Goal: Task Accomplishment & Management: Manage account settings

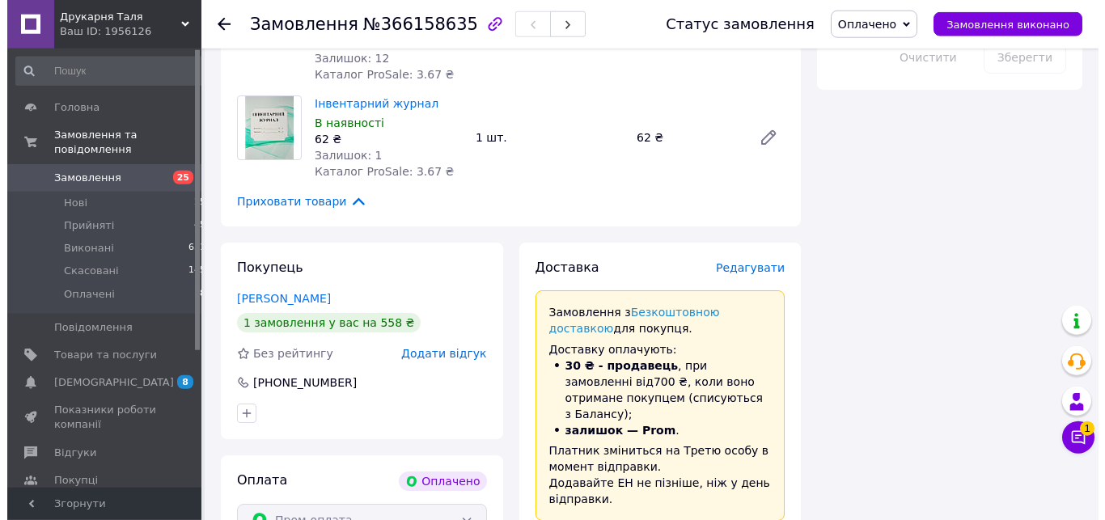
scroll to position [1587, 0]
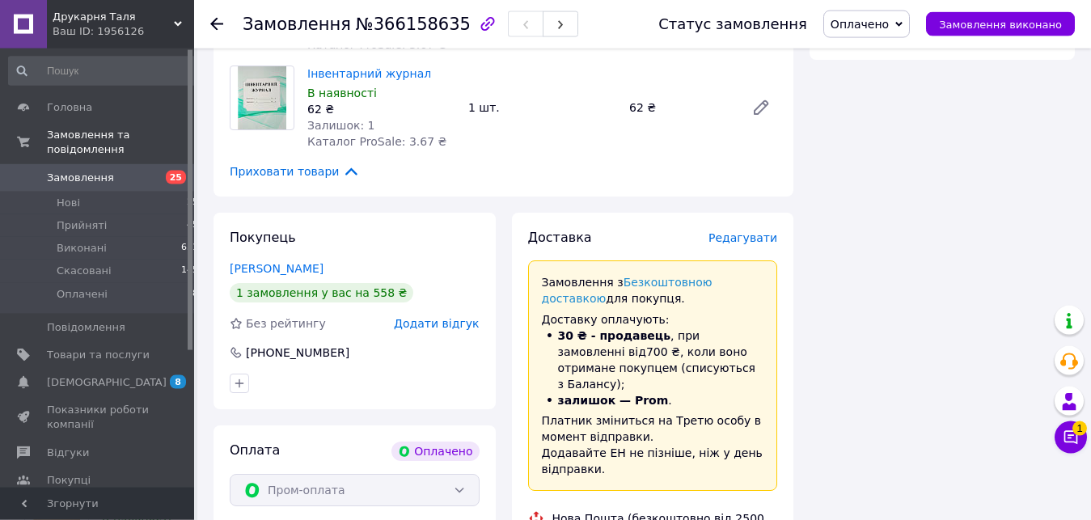
click at [738, 231] on span "Редагувати" at bounding box center [743, 237] width 69 height 13
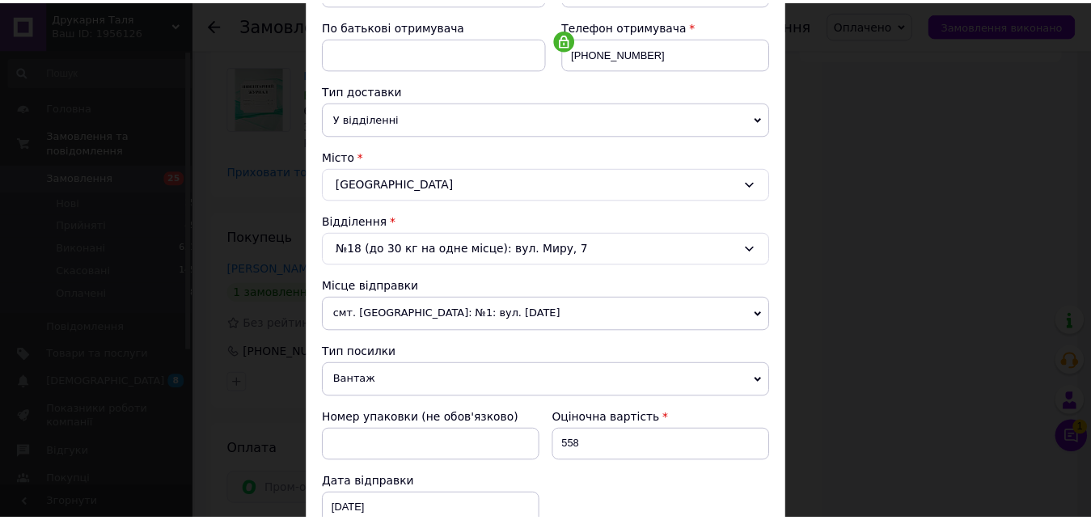
scroll to position [554, 0]
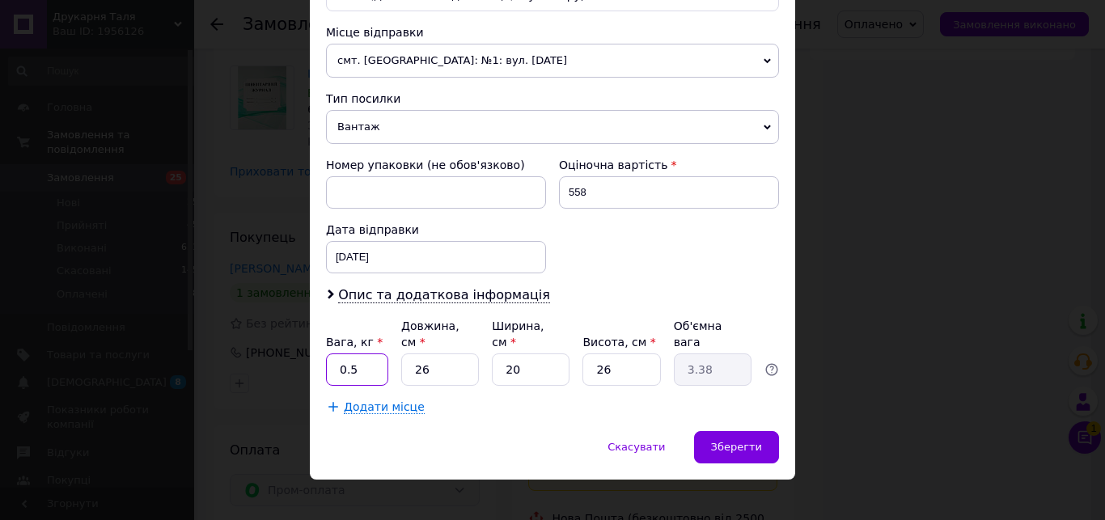
drag, startPoint x: 375, startPoint y: 354, endPoint x: 197, endPoint y: 373, distance: 179.0
click at [326, 373] on input "0.5" at bounding box center [357, 370] width 62 height 32
type input "2"
type input "1"
type input "3"
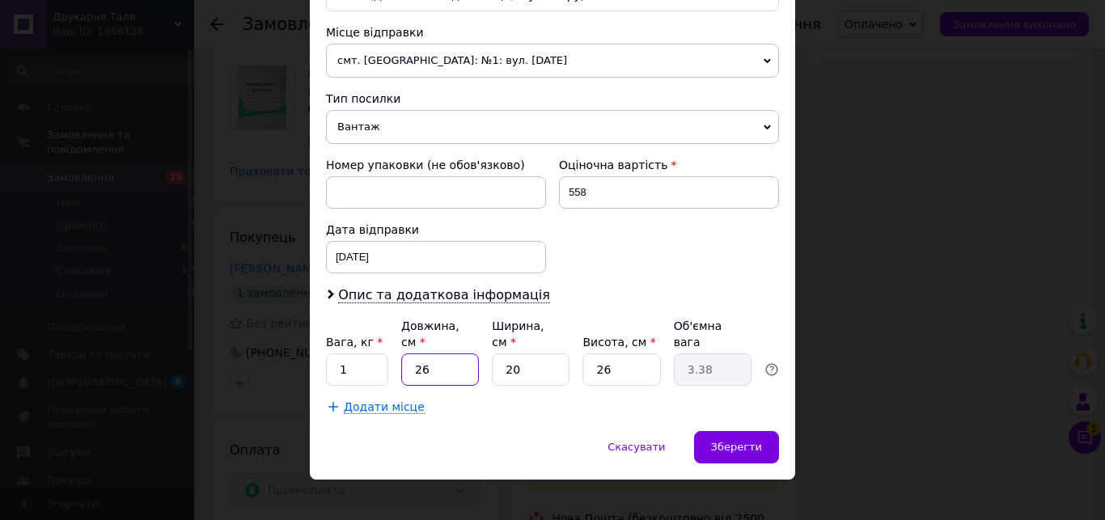
type input "0.39"
type input "32"
type input "4.16"
type input "32"
type input "2"
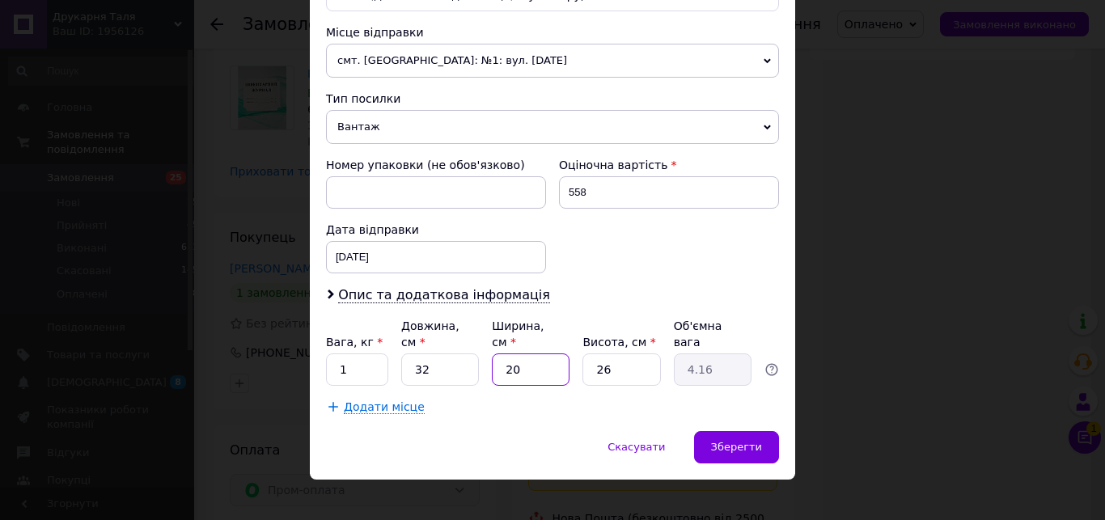
type input "0.42"
type input "23"
type input "4.78"
type input "23"
type input "5"
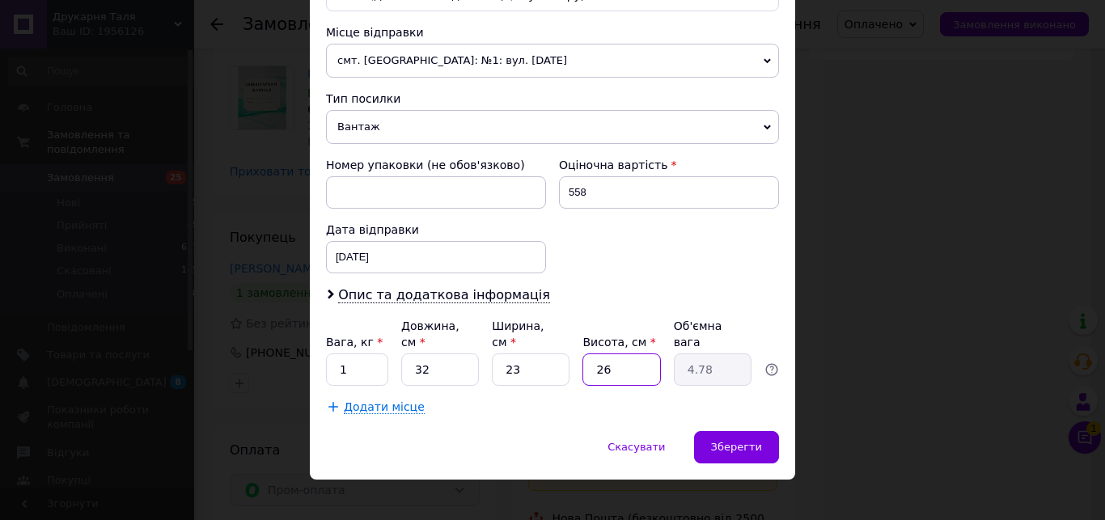
type input "0.92"
type input "5"
click at [731, 442] on div "Зберегти" at bounding box center [736, 447] width 85 height 32
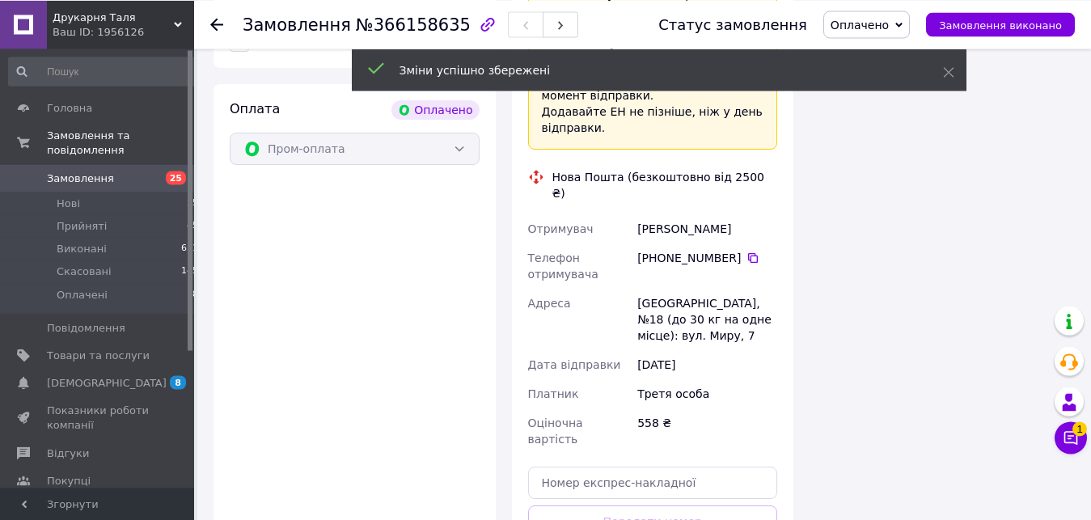
scroll to position [2005, 0]
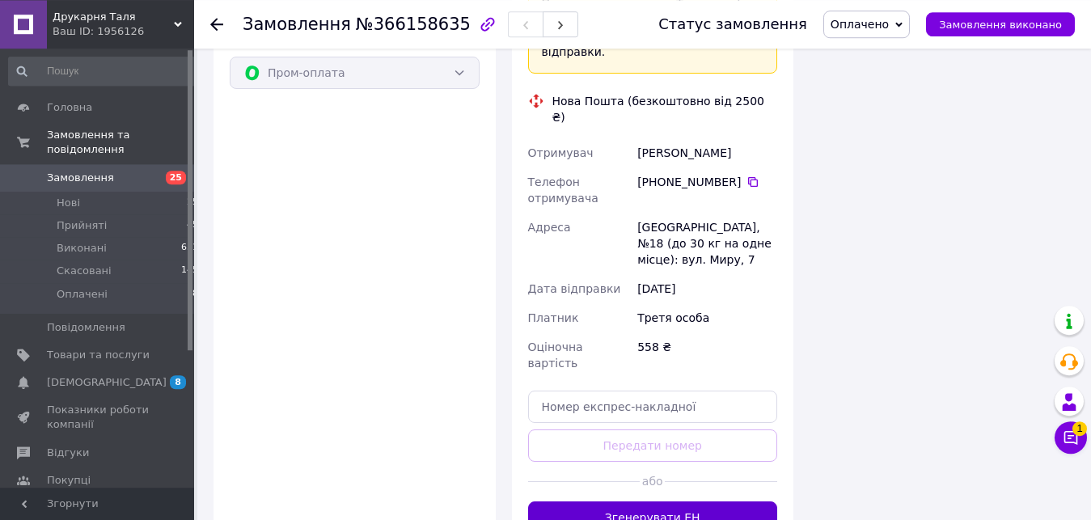
click at [758, 502] on button "Згенерувати ЕН" at bounding box center [653, 518] width 250 height 32
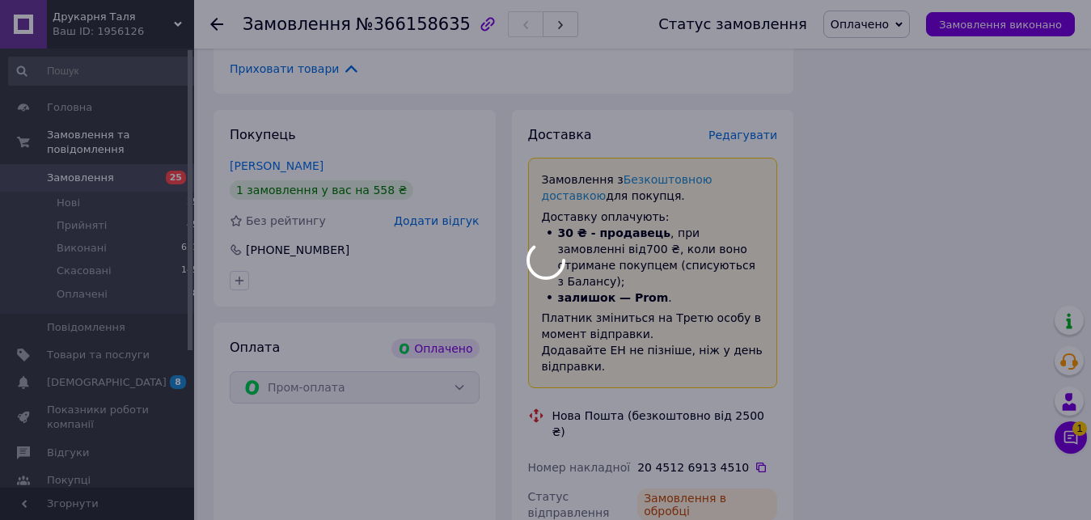
scroll to position [1685, 0]
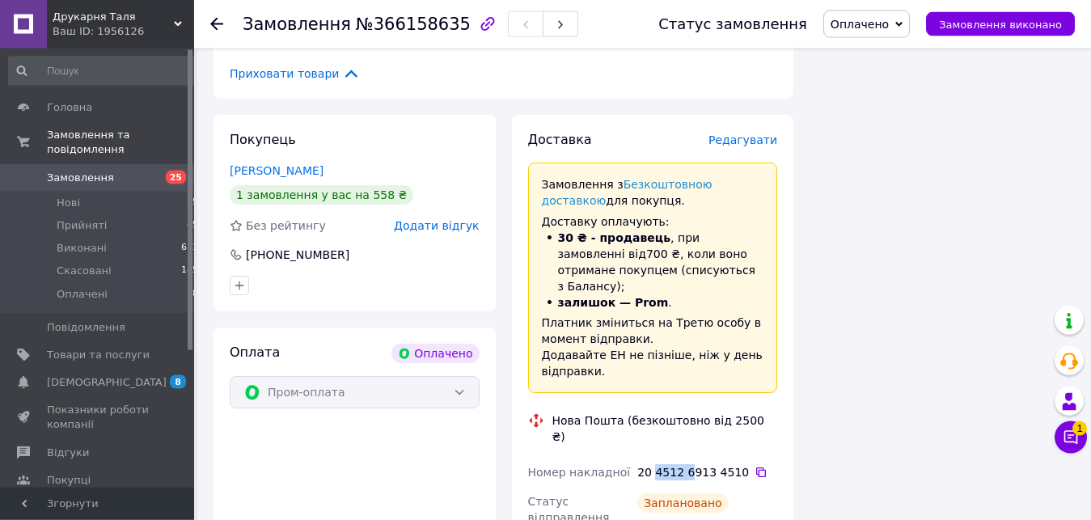
drag, startPoint x: 653, startPoint y: 340, endPoint x: 687, endPoint y: 340, distance: 34.0
click at [687, 464] on div "20 4512 6913 4510" at bounding box center [707, 472] width 140 height 16
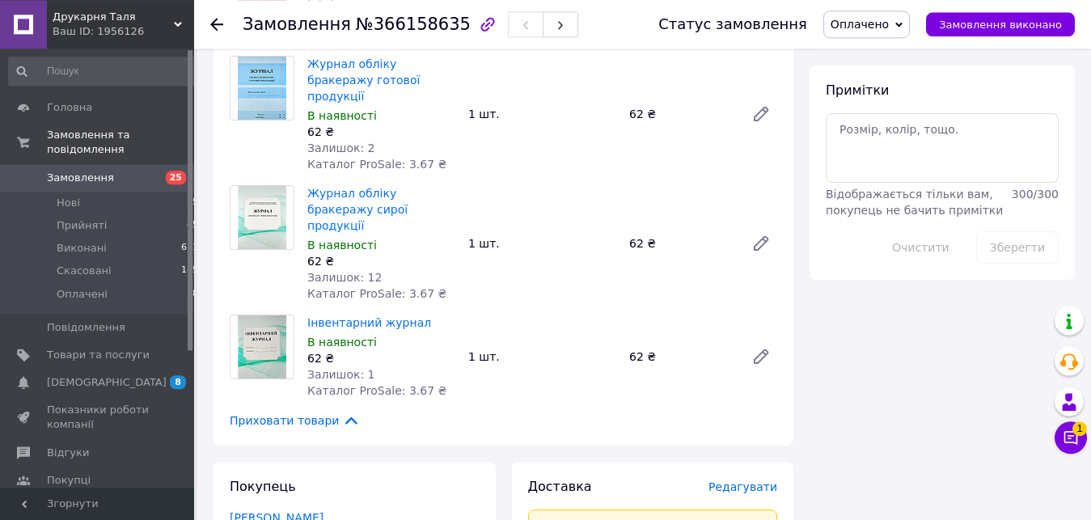
scroll to position [1801, 0]
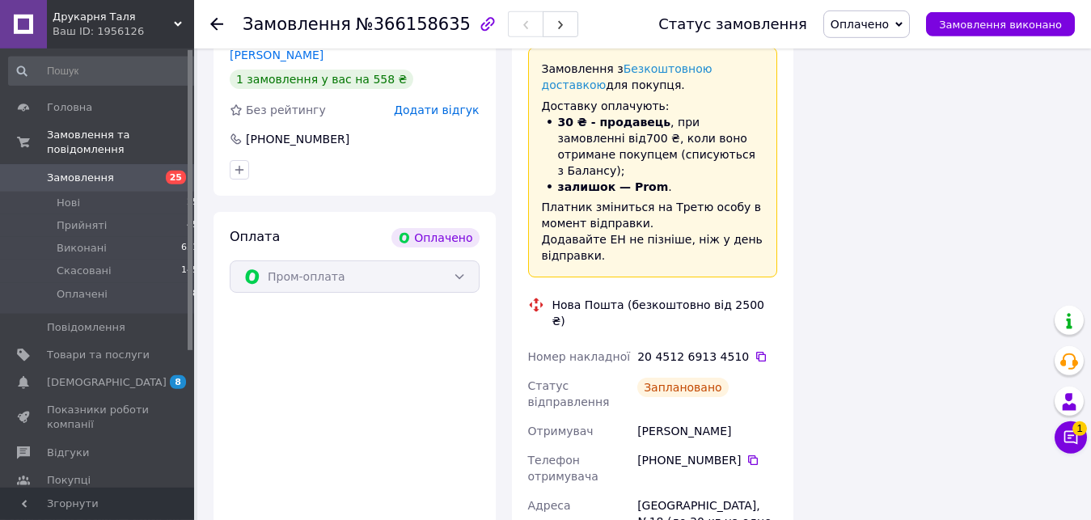
click at [641, 349] on div "20 4512 6913 4510" at bounding box center [707, 357] width 140 height 16
click at [755, 350] on icon at bounding box center [761, 356] width 13 height 13
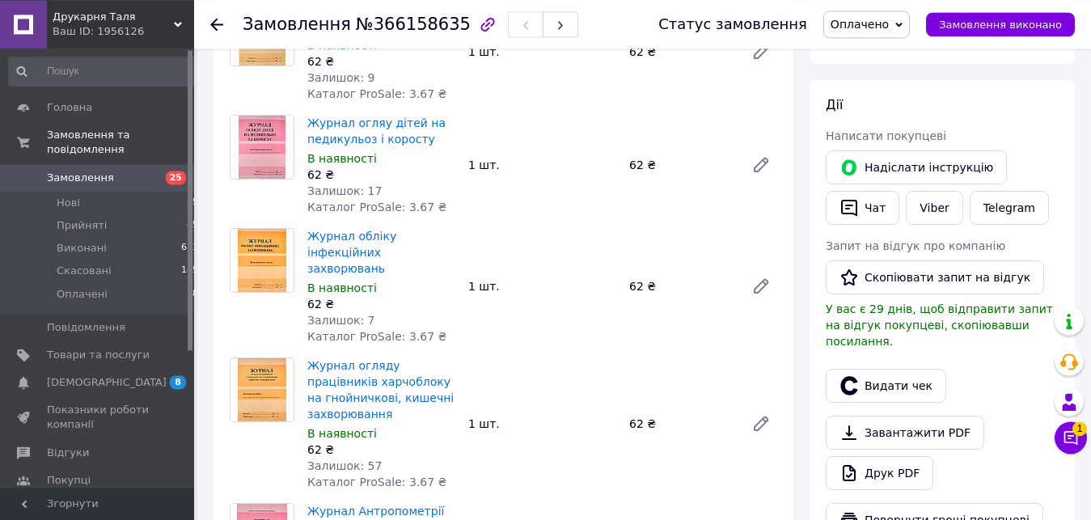
scroll to position [597, 0]
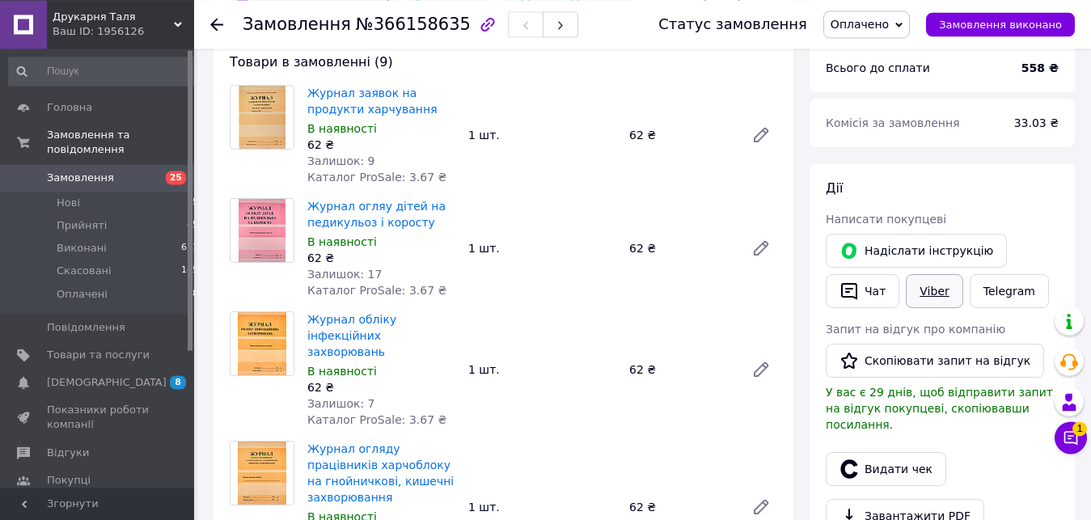
click at [919, 276] on link "Viber" at bounding box center [934, 291] width 57 height 34
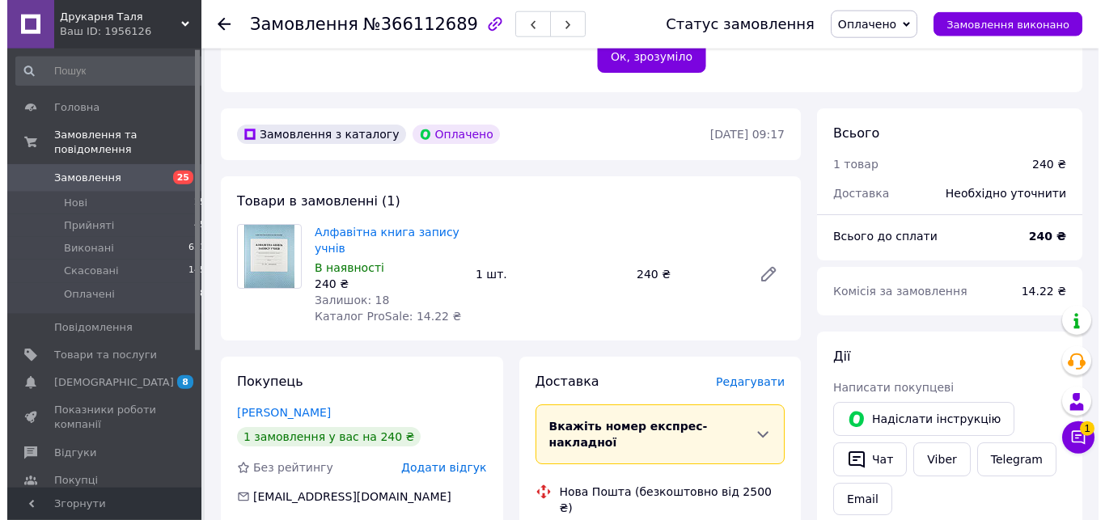
scroll to position [665, 0]
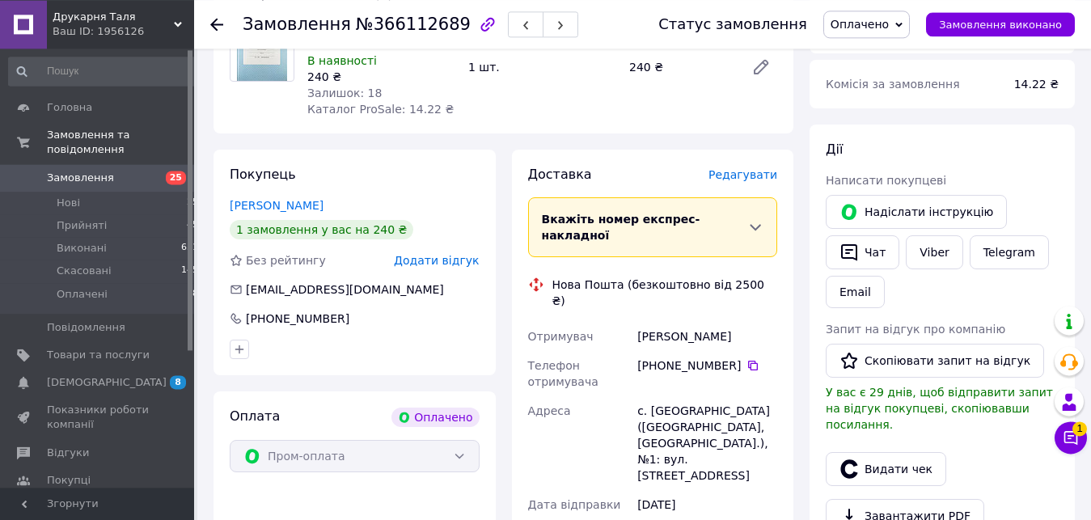
click at [772, 168] on span "Редагувати" at bounding box center [743, 174] width 69 height 13
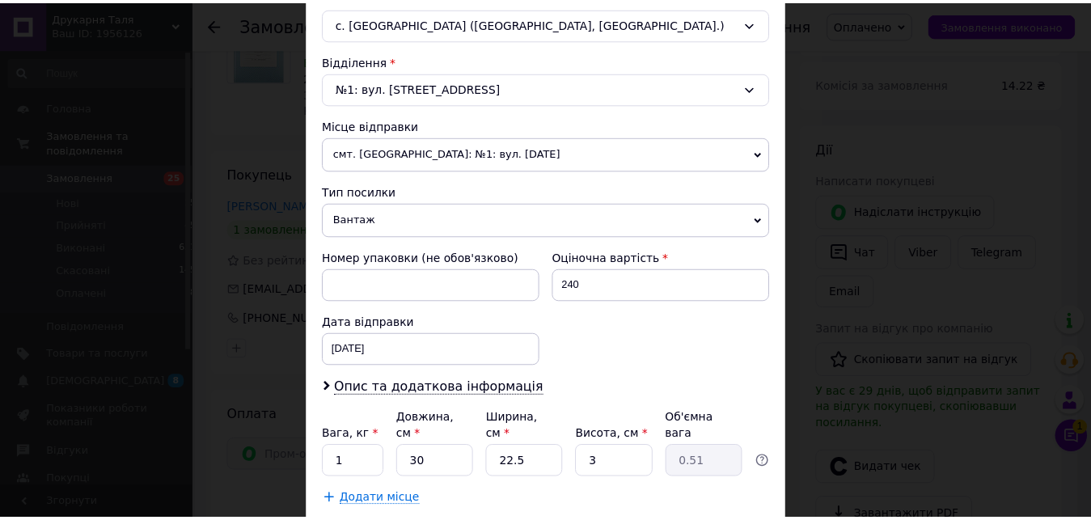
scroll to position [554, 0]
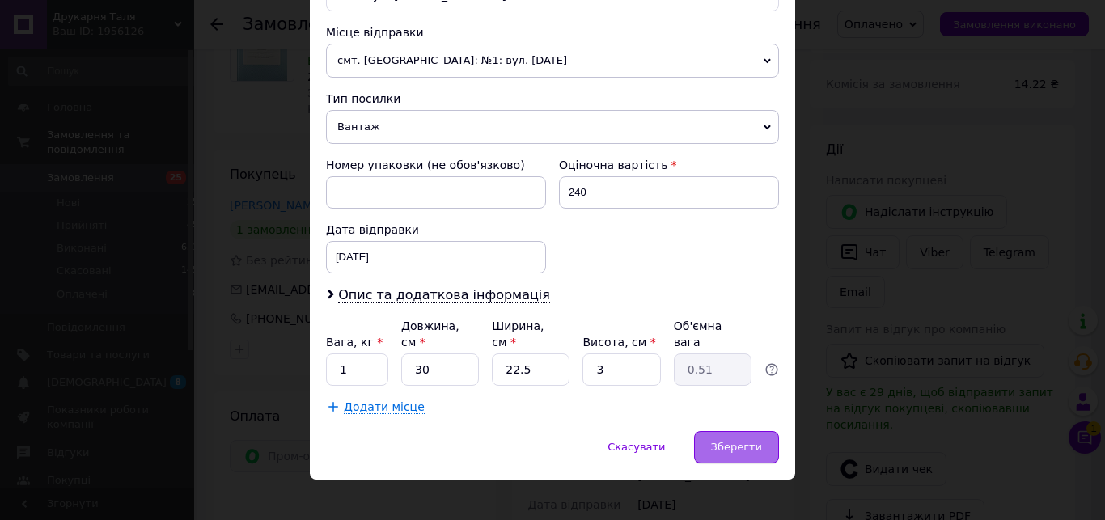
click at [704, 437] on div "Зберегти" at bounding box center [736, 447] width 85 height 32
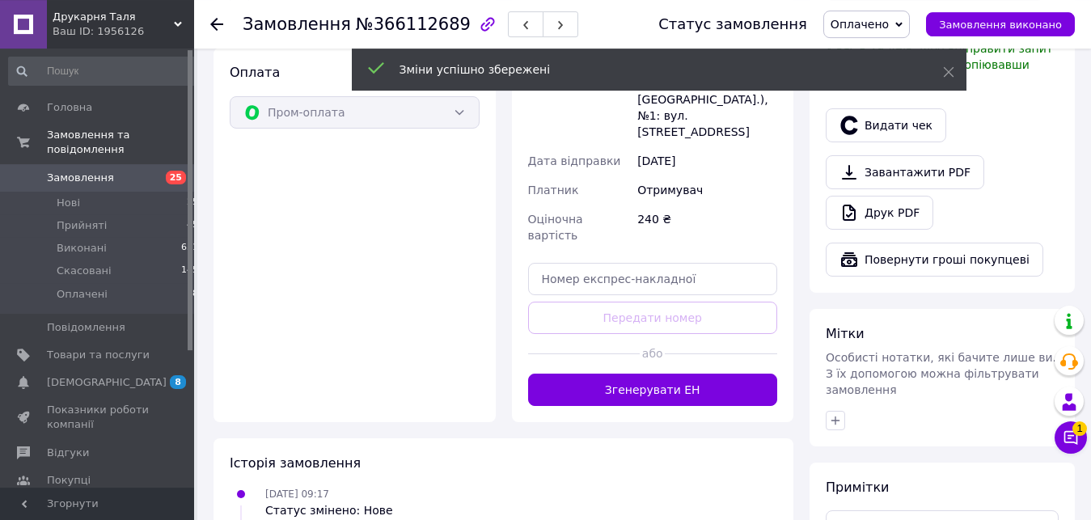
scroll to position [1014, 0]
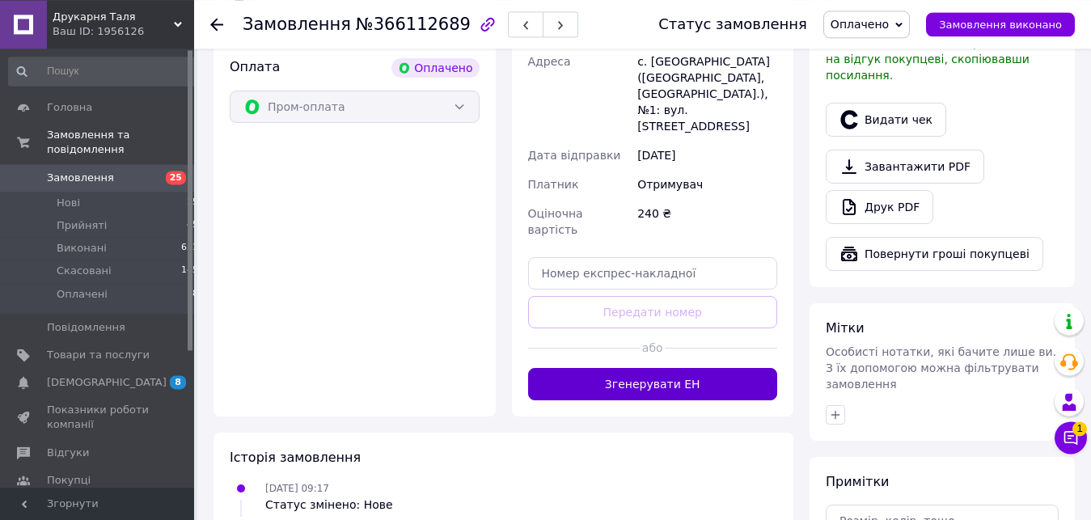
click at [729, 368] on button "Згенерувати ЕН" at bounding box center [653, 384] width 250 height 32
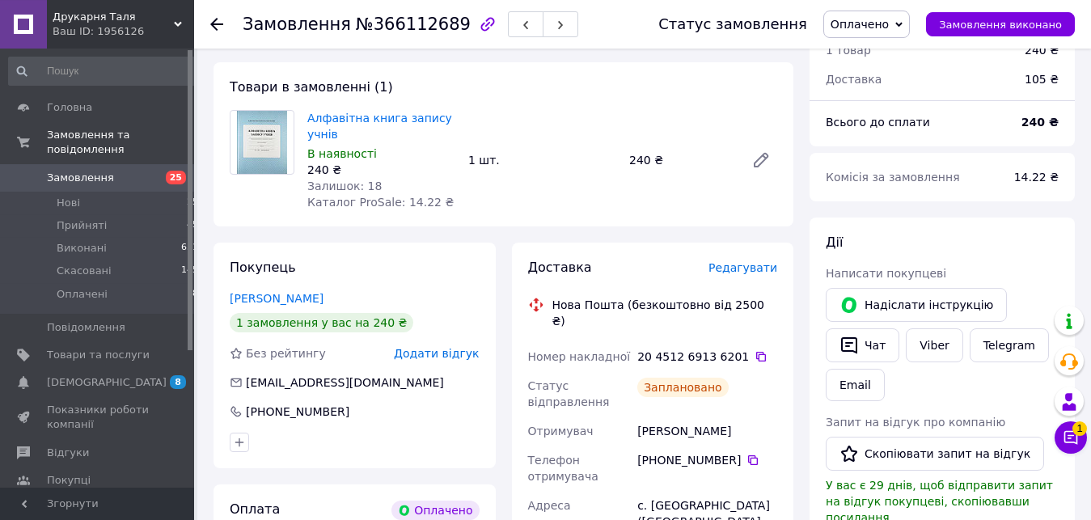
scroll to position [516, 0]
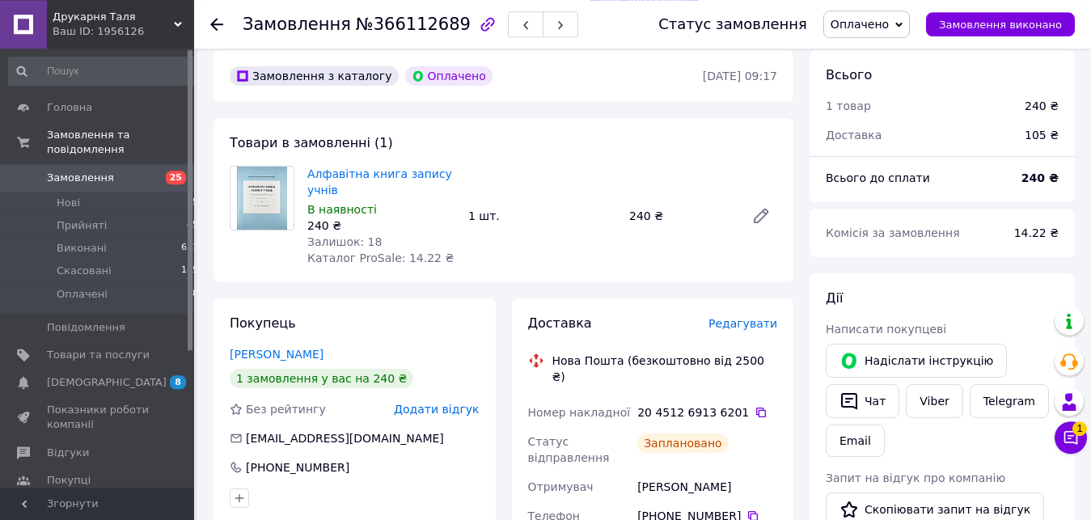
click at [760, 404] on div "20 4512 6913 6201" at bounding box center [707, 412] width 140 height 16
click at [755, 406] on icon at bounding box center [761, 412] width 13 height 13
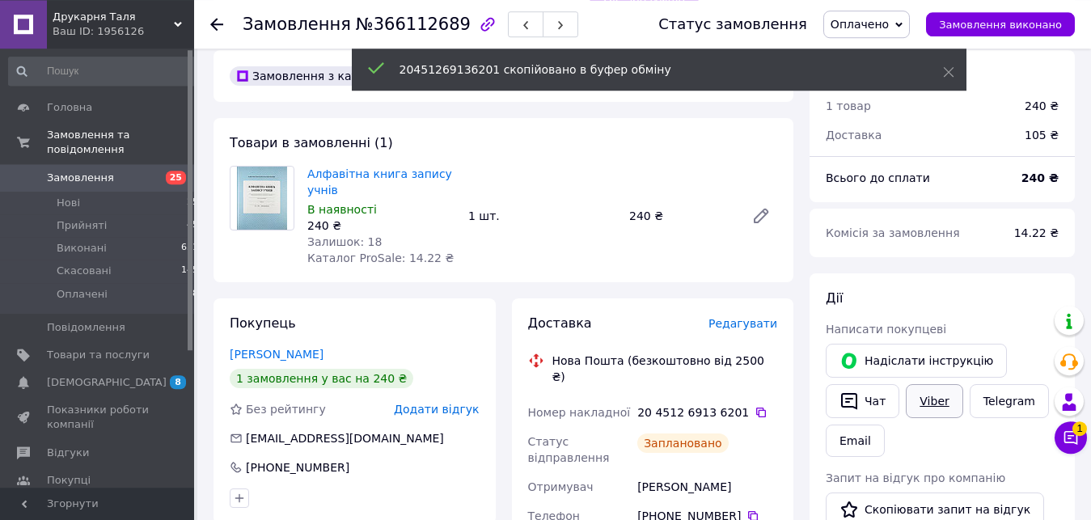
click at [913, 390] on link "Viber" at bounding box center [934, 401] width 57 height 34
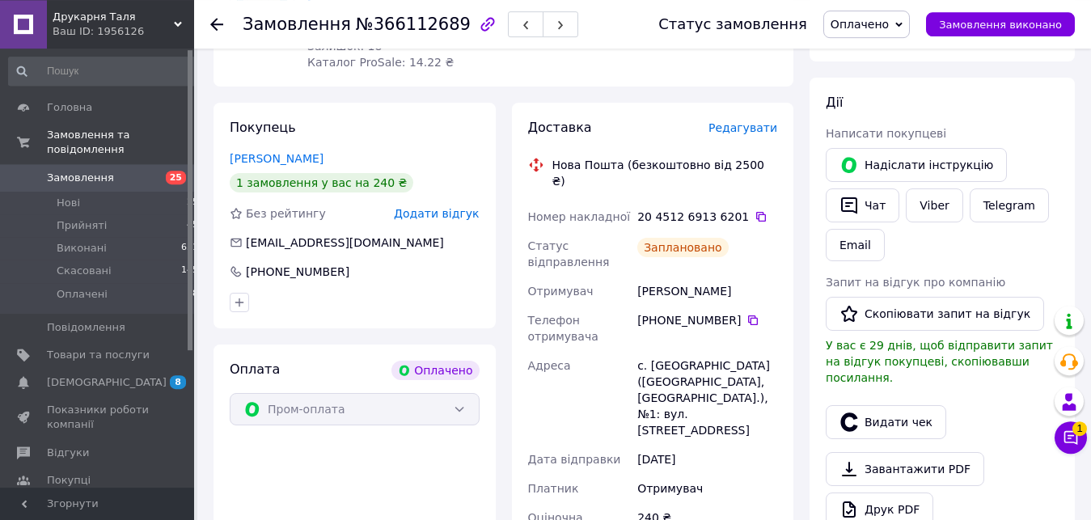
scroll to position [730, 0]
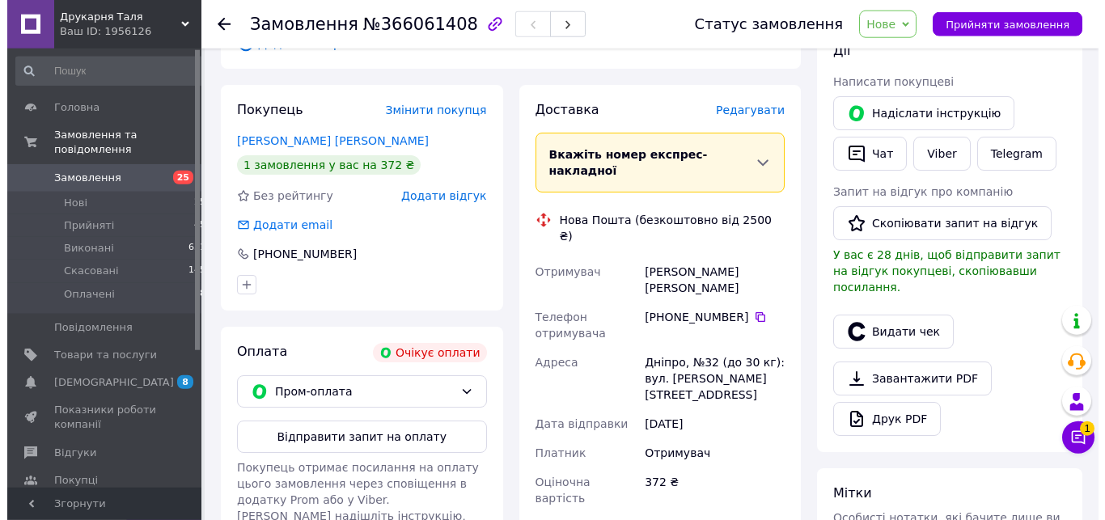
scroll to position [191, 0]
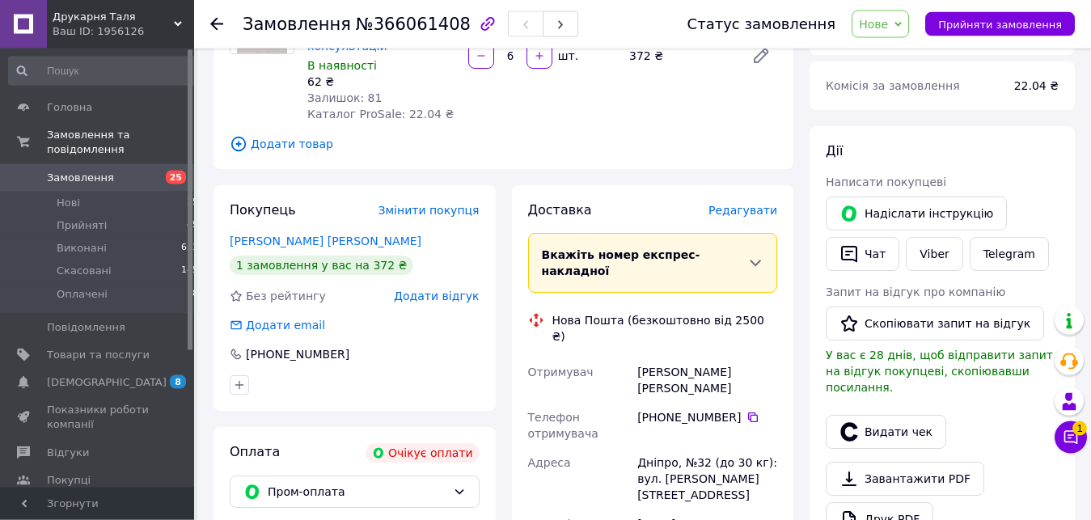
click at [776, 204] on span "Редагувати" at bounding box center [743, 210] width 69 height 13
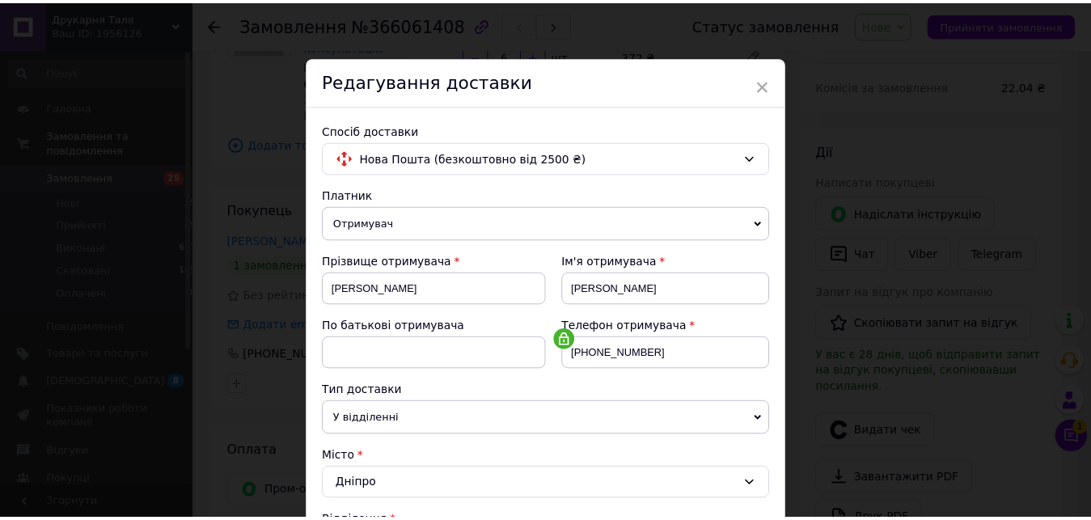
scroll to position [554, 0]
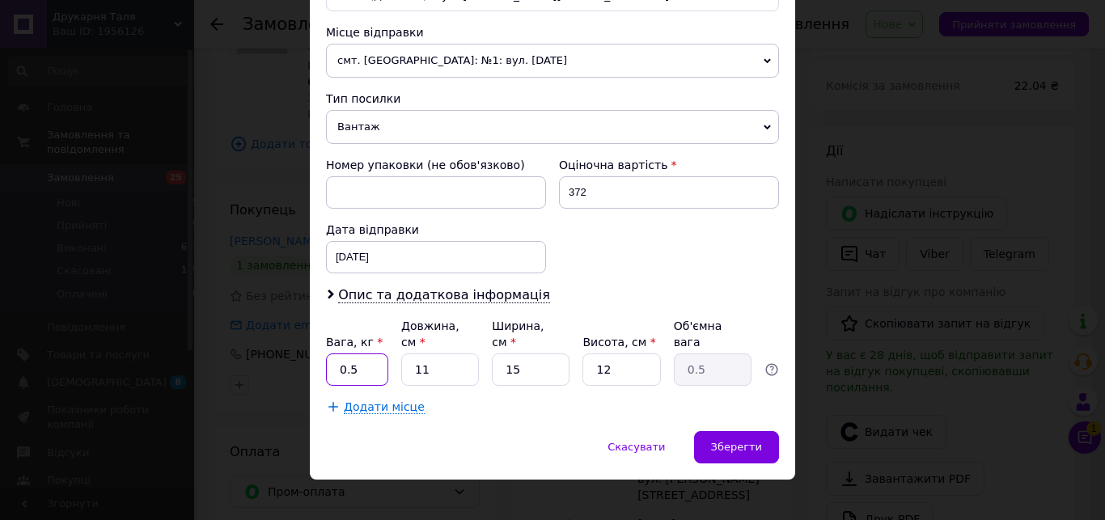
drag, startPoint x: 362, startPoint y: 347, endPoint x: 299, endPoint y: 355, distance: 63.6
click at [326, 355] on input "0.5" at bounding box center [357, 370] width 62 height 32
type input "1"
type input "3"
type input "0.14"
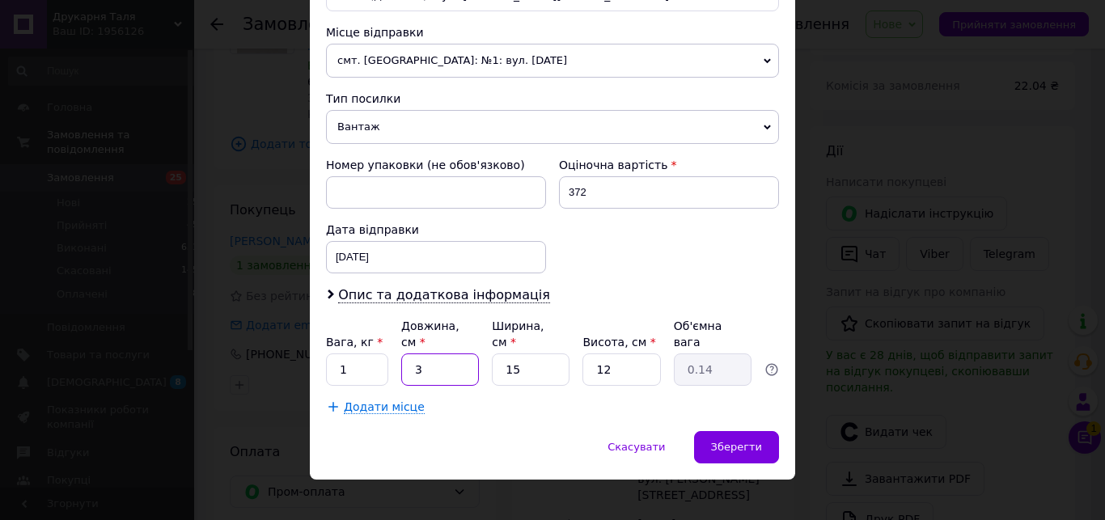
type input "32"
type input "1.44"
type input "32"
type input "2"
type input "0.19"
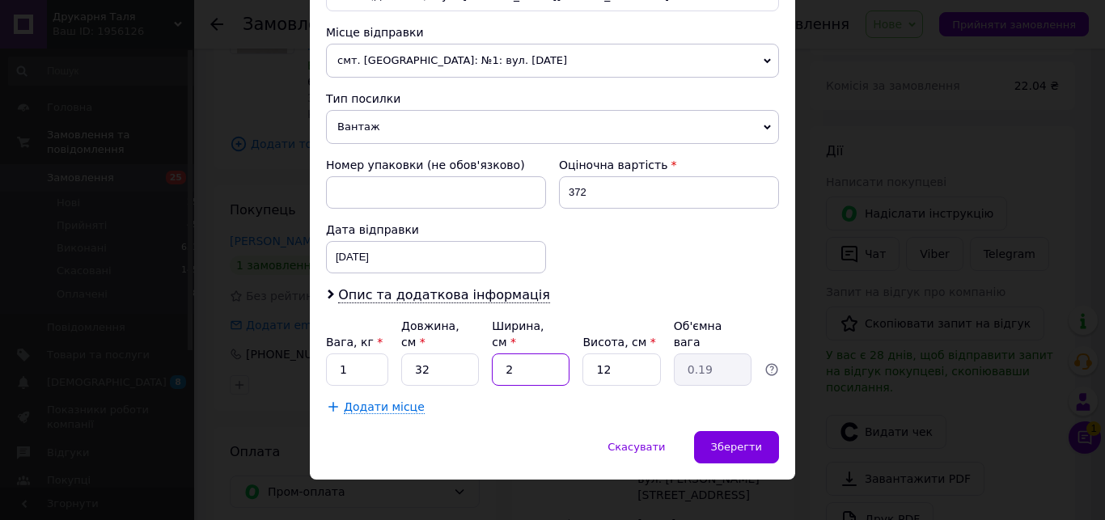
type input "23"
type input "2.21"
type input "23"
type input "4"
type input "0.74"
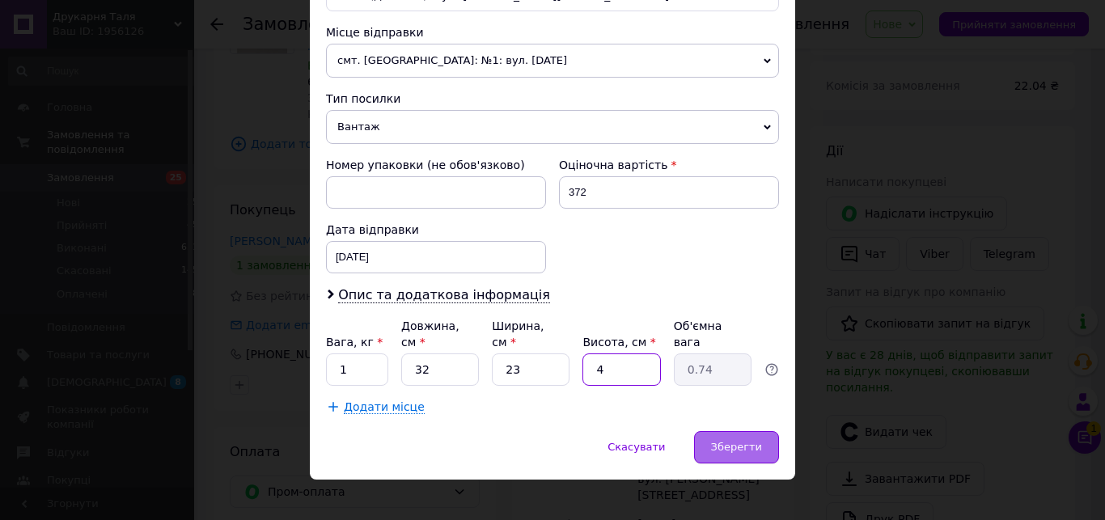
type input "4"
click at [722, 441] on span "Зберегти" at bounding box center [736, 447] width 51 height 12
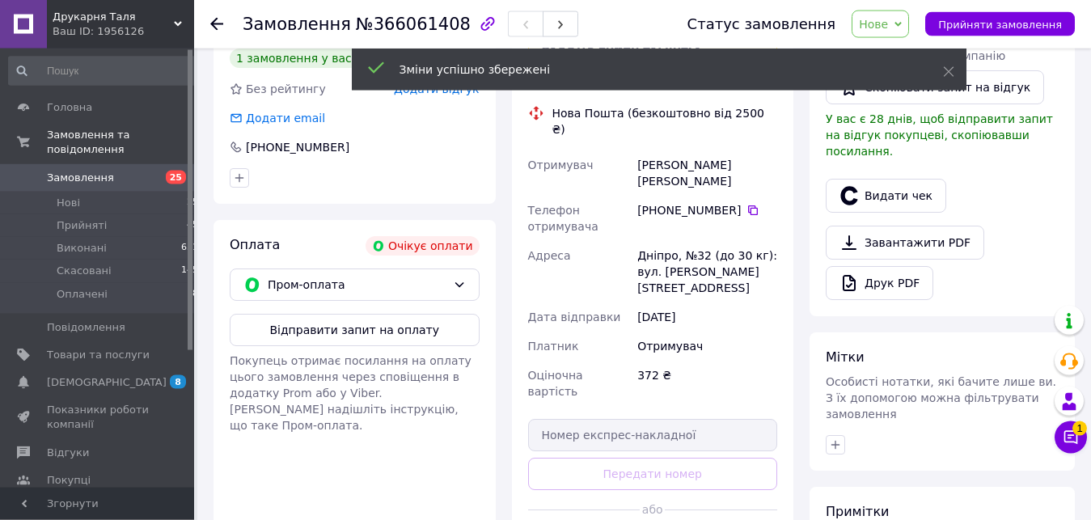
scroll to position [426, 0]
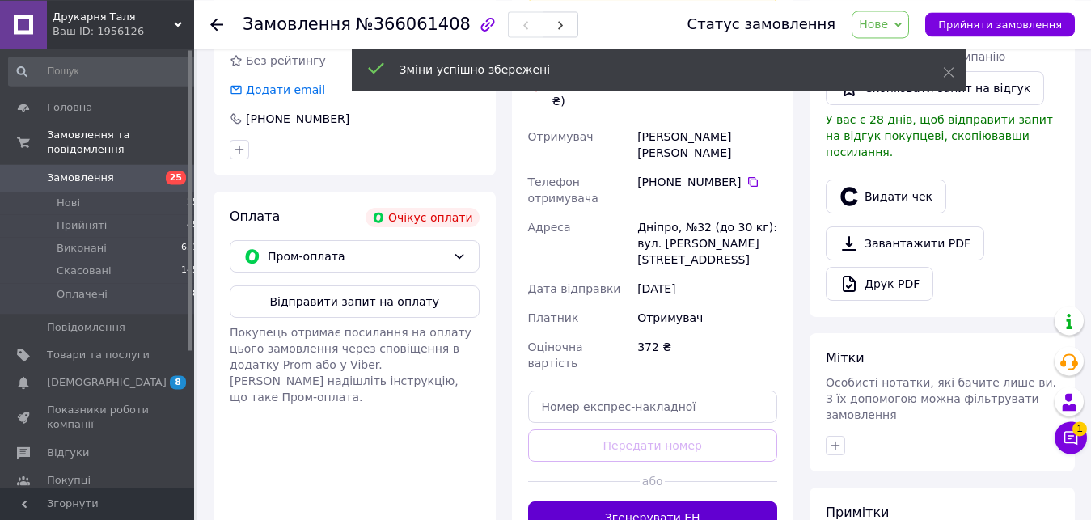
click at [717, 502] on button "Згенерувати ЕН" at bounding box center [653, 518] width 250 height 32
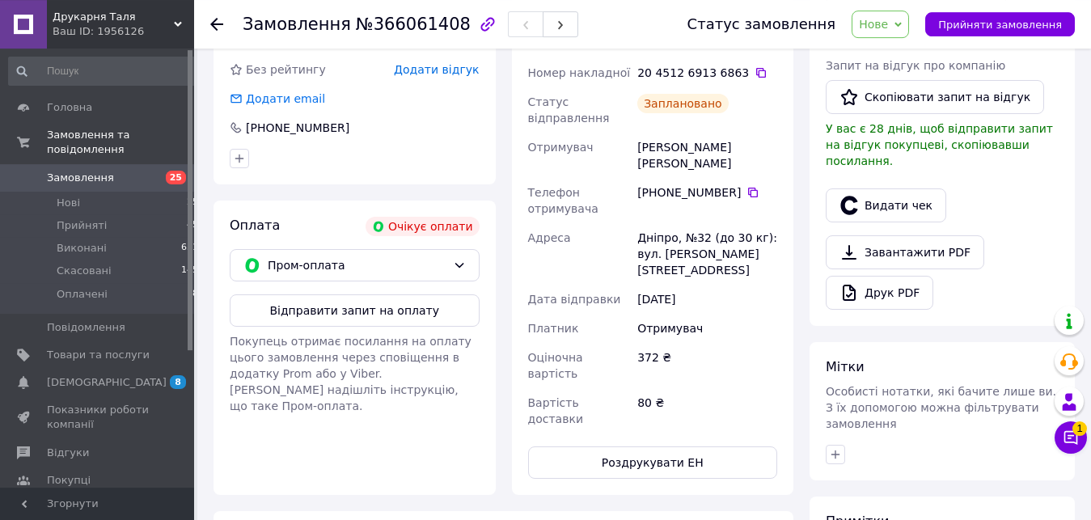
scroll to position [300, 0]
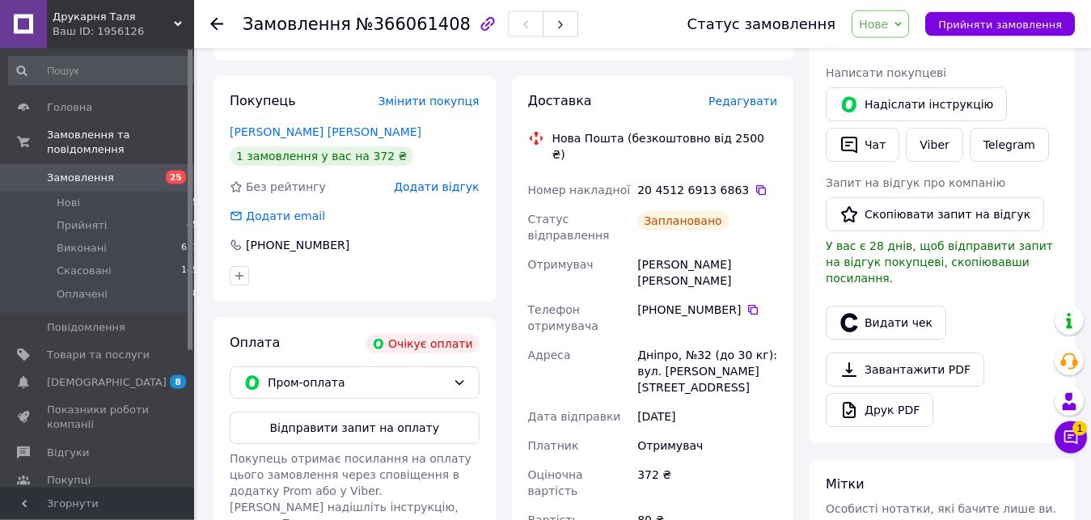
click at [749, 176] on div "20 4512 6913 6863" at bounding box center [707, 190] width 146 height 29
click at [755, 184] on icon at bounding box center [761, 190] width 13 height 13
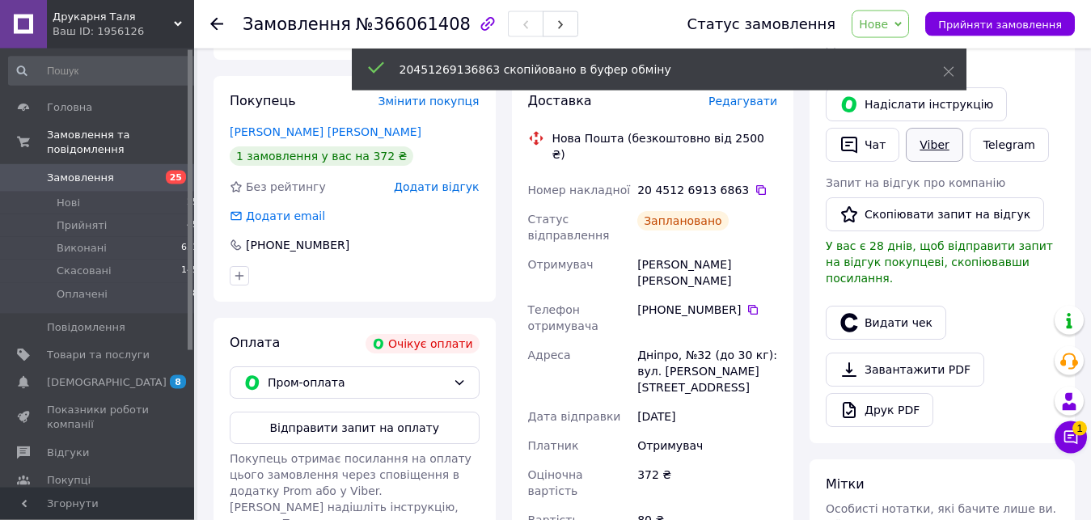
click at [934, 138] on link "Viber" at bounding box center [934, 145] width 57 height 34
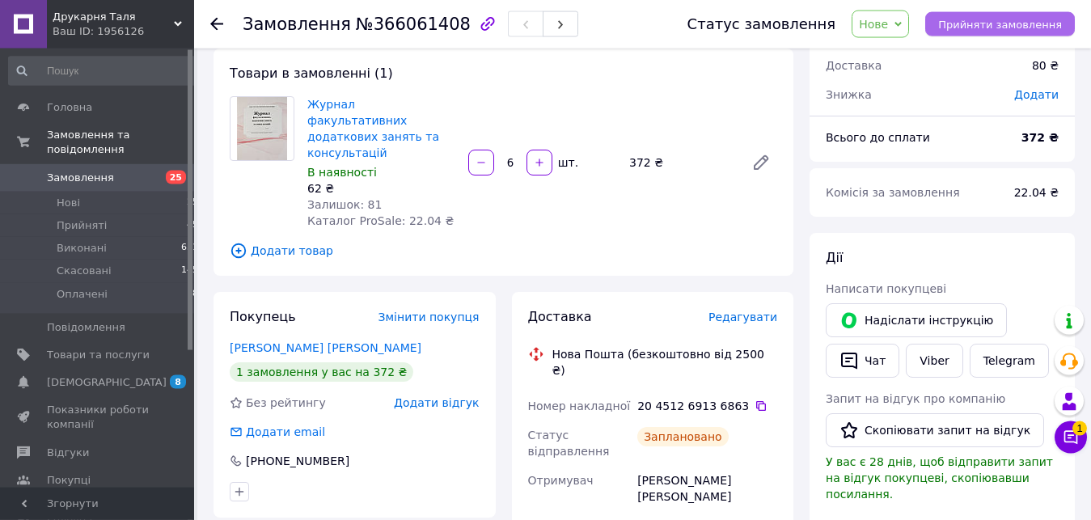
scroll to position [81, 0]
